Goal: Find specific page/section: Find specific page/section

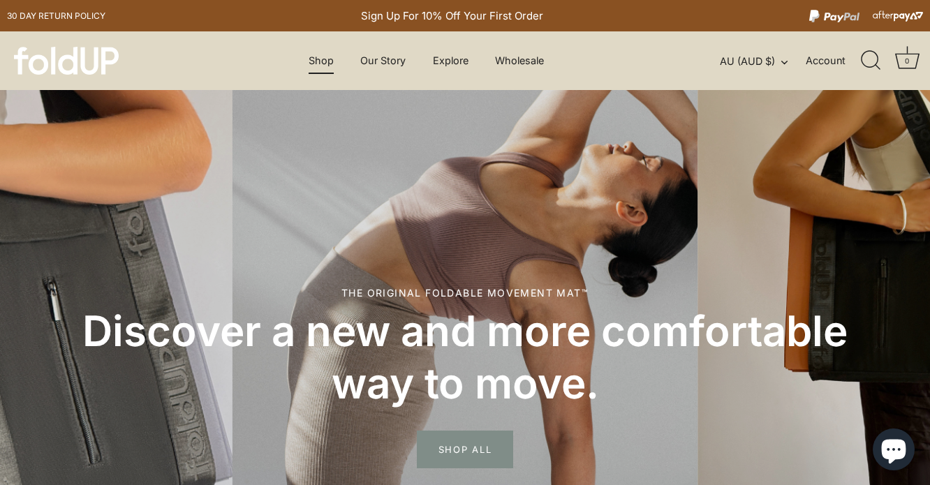
click at [323, 64] on link "Shop" at bounding box center [321, 60] width 50 height 27
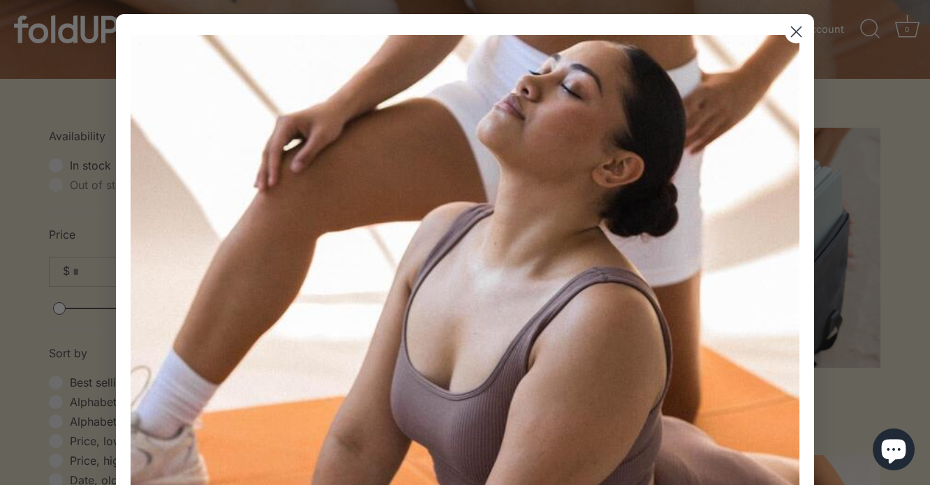
scroll to position [276, 0]
click at [796, 34] on circle "Close dialog" at bounding box center [796, 31] width 23 height 23
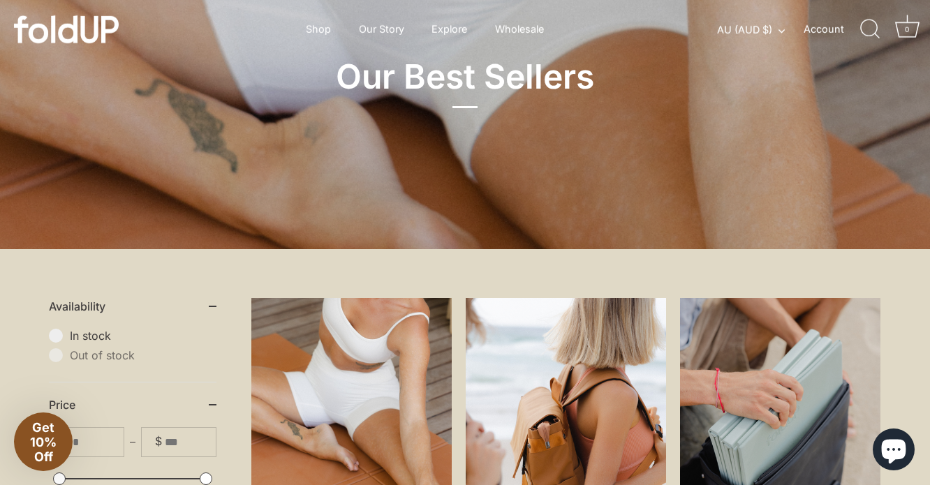
scroll to position [0, 0]
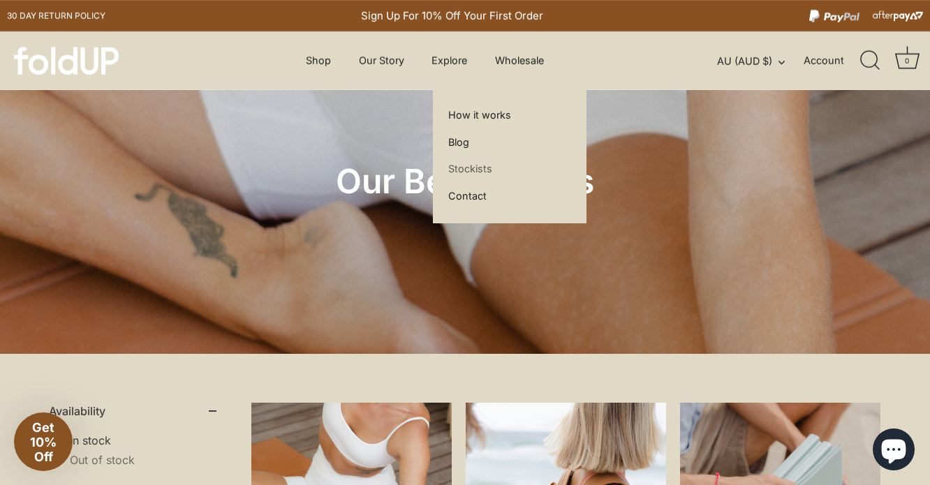
click at [470, 167] on link "Stockists" at bounding box center [470, 169] width 54 height 27
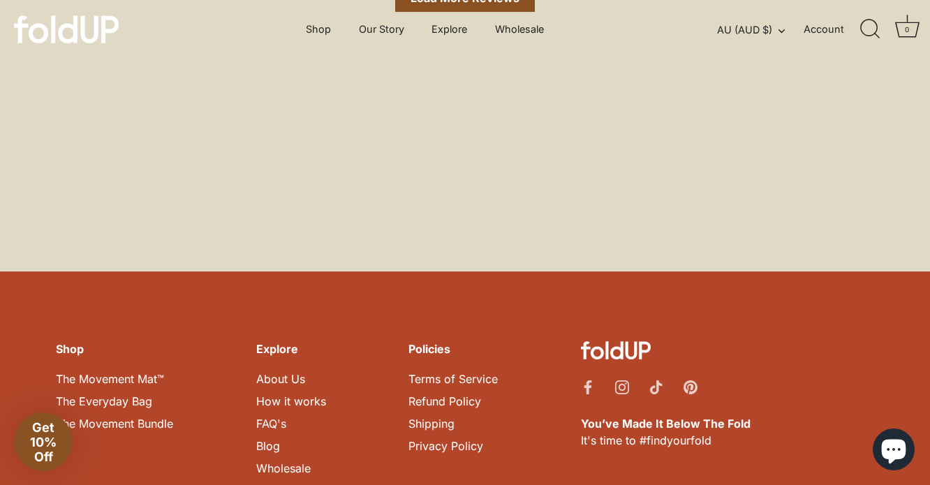
scroll to position [4376, 0]
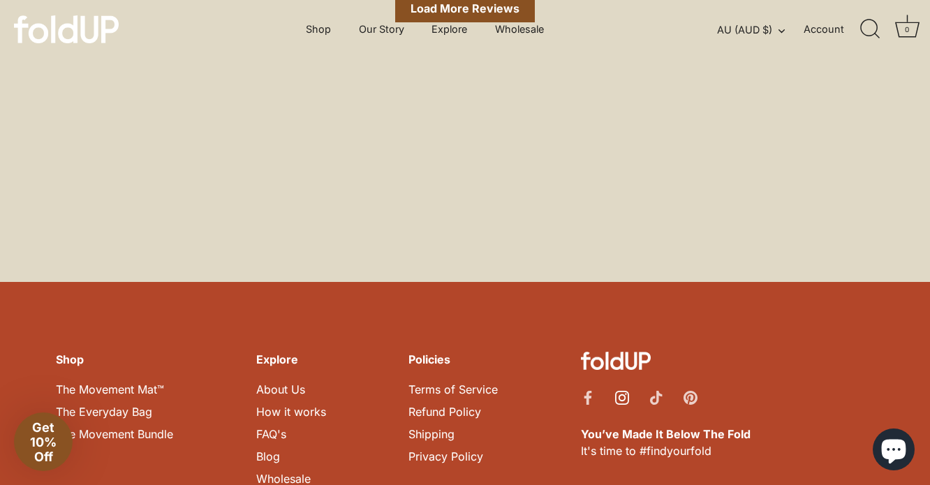
click at [616, 391] on icon "Instagram" at bounding box center [622, 398] width 14 height 14
